Goal: Task Accomplishment & Management: Use online tool/utility

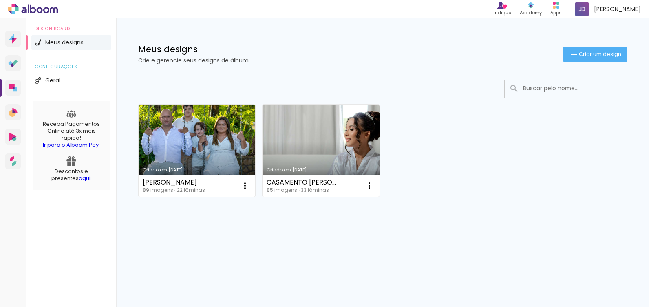
click at [216, 153] on link "Criado em [DATE]" at bounding box center [197, 150] width 117 height 92
